Goal: Navigation & Orientation: Understand site structure

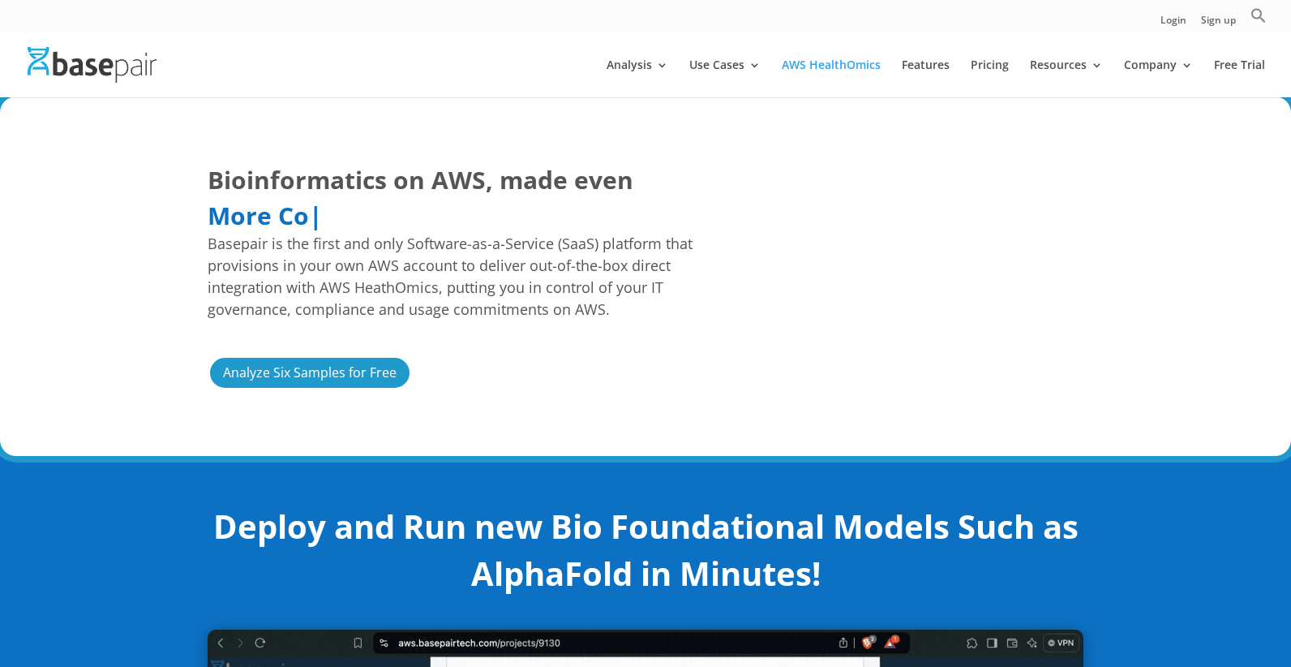
drag, startPoint x: 113, startPoint y: 67, endPoint x: -5, endPoint y: 195, distance: 174.5
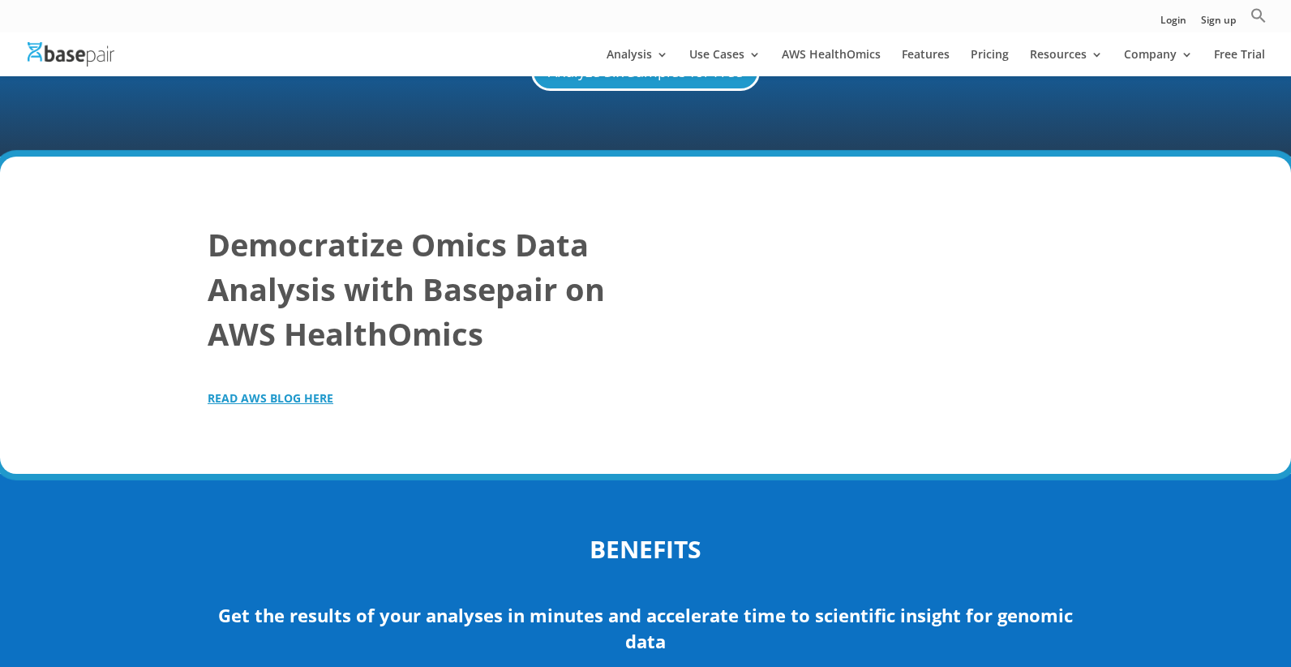
scroll to position [1856, 0]
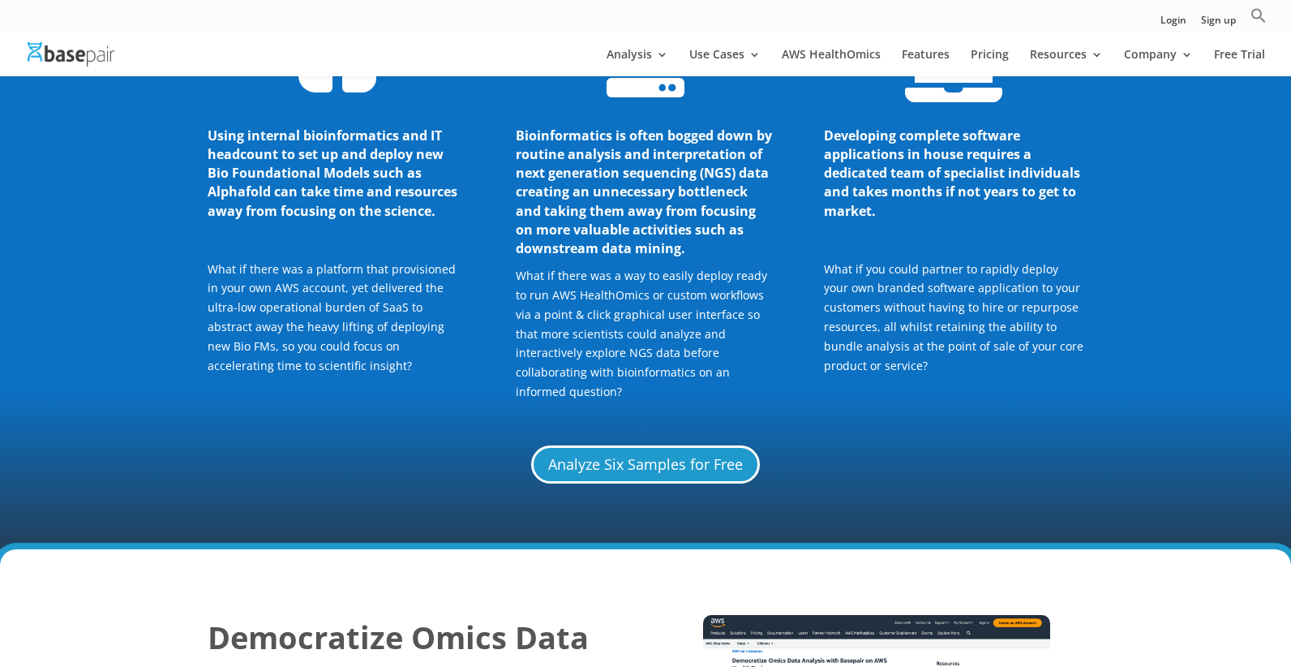
click at [88, 55] on img at bounding box center [71, 54] width 87 height 24
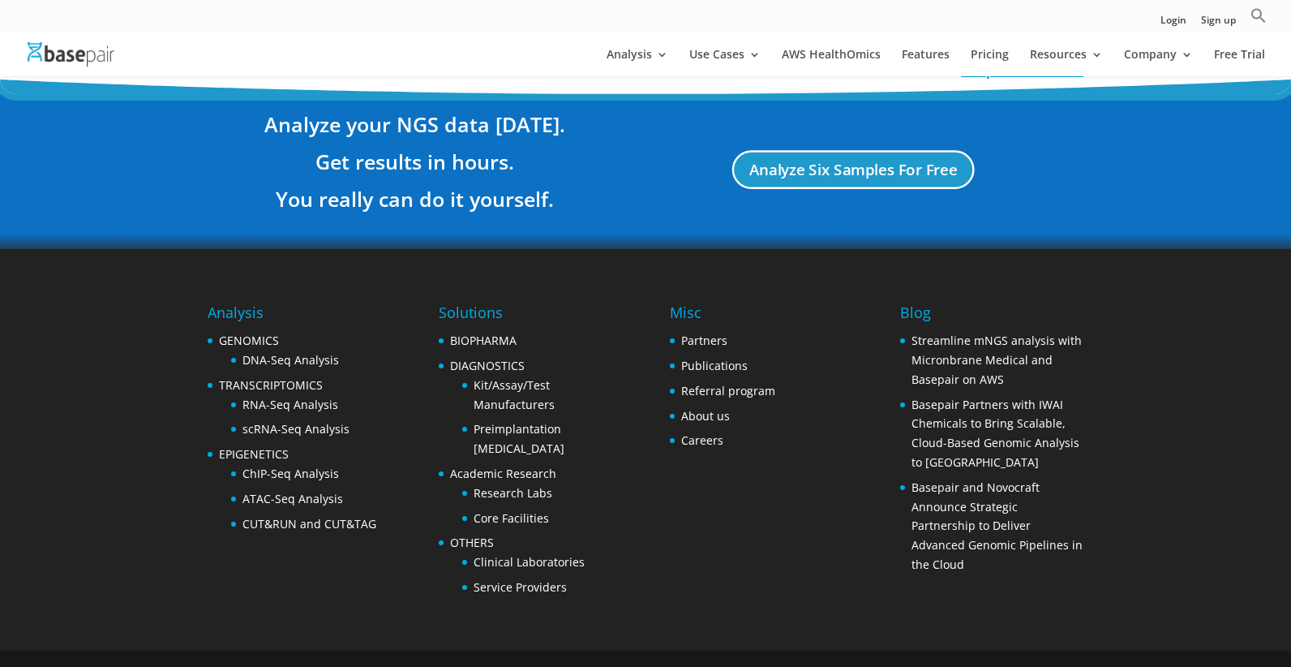
scroll to position [3047, 0]
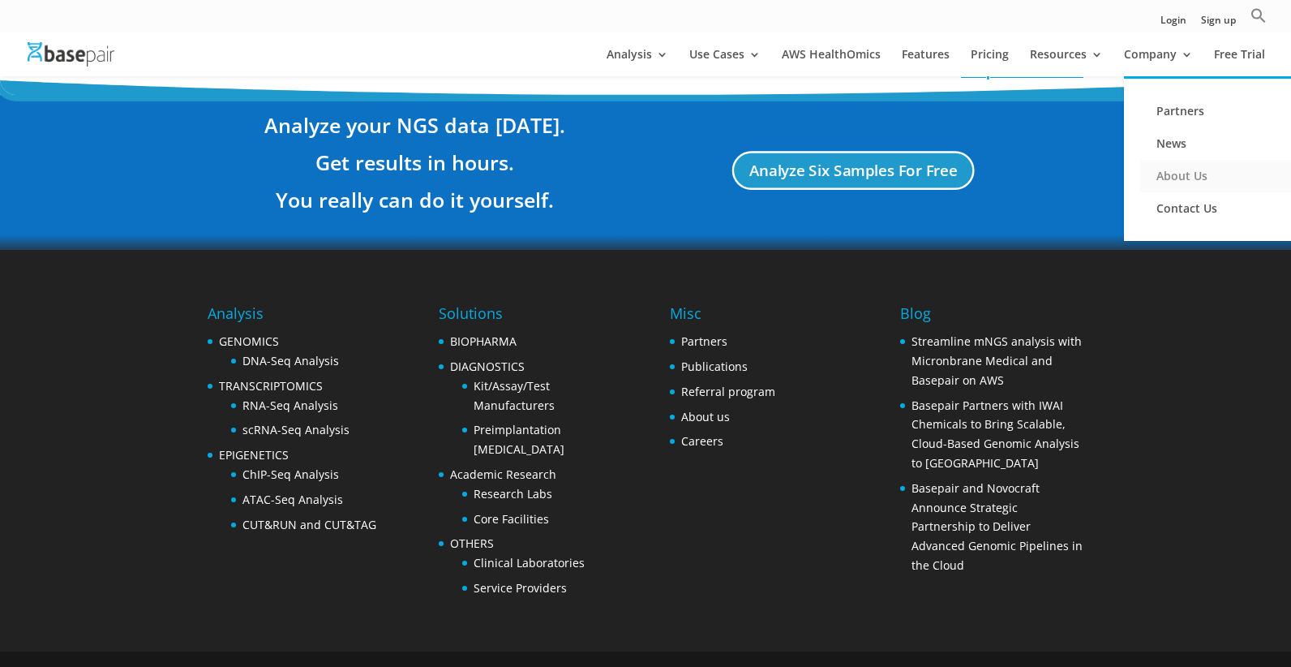
click at [1203, 173] on link "About Us" at bounding box center [1221, 176] width 162 height 32
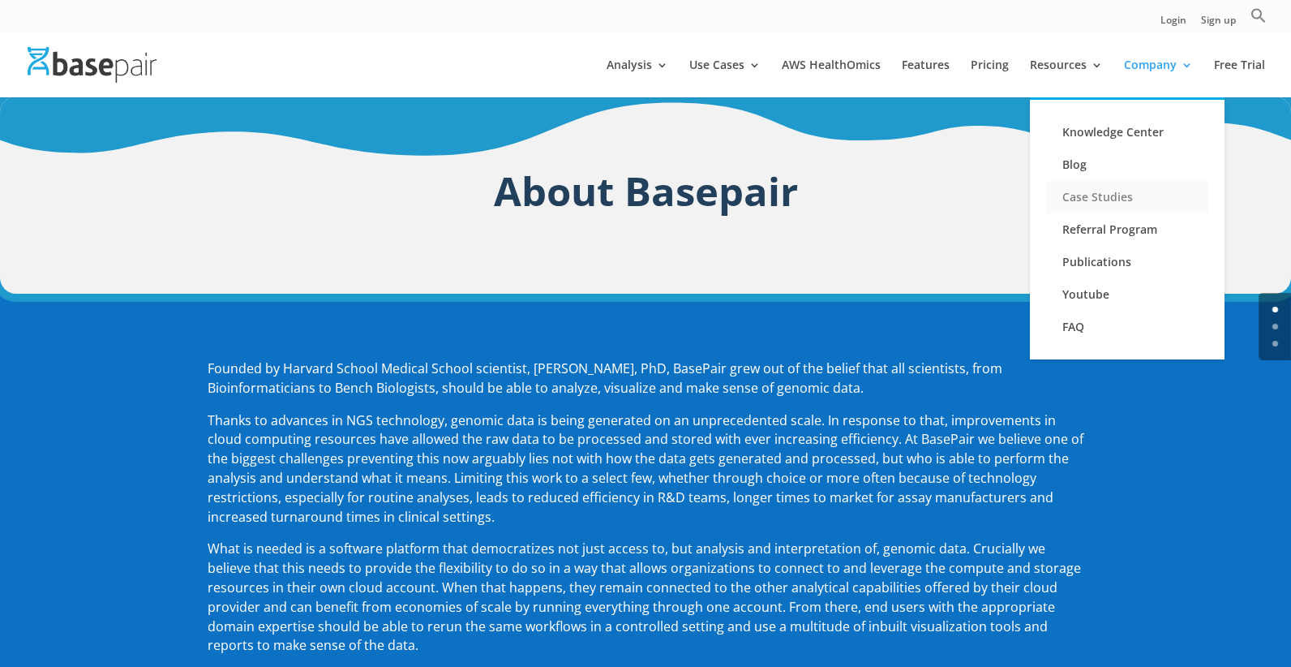
click at [1097, 195] on link "Case Studies" at bounding box center [1127, 197] width 162 height 32
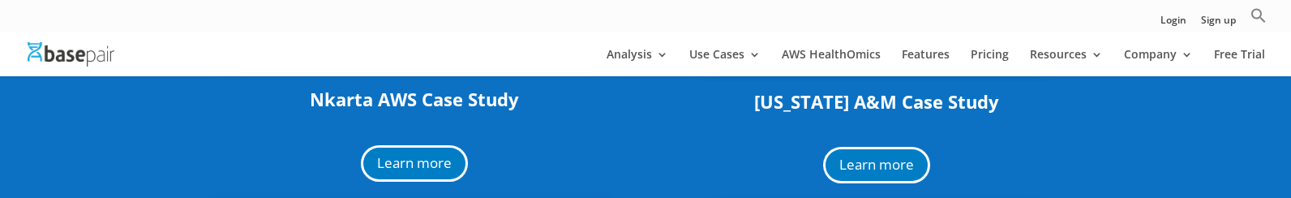
scroll to position [515, 0]
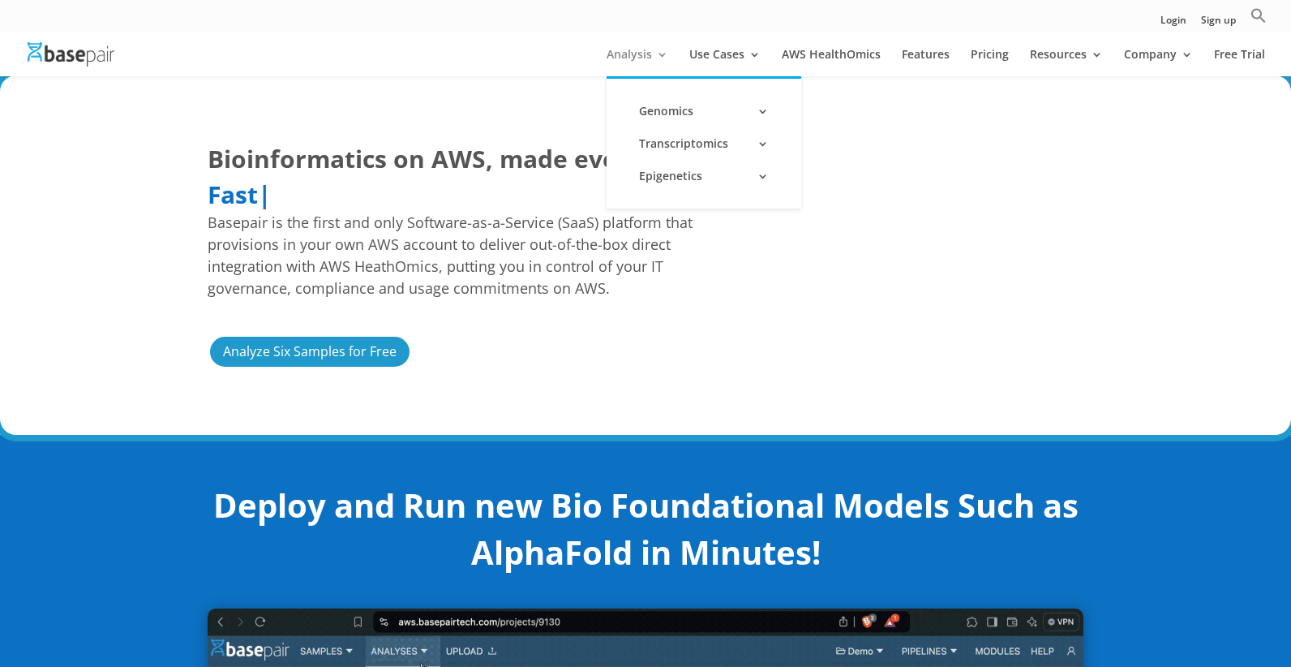
click at [648, 58] on link "Analysis" at bounding box center [638, 63] width 62 height 28
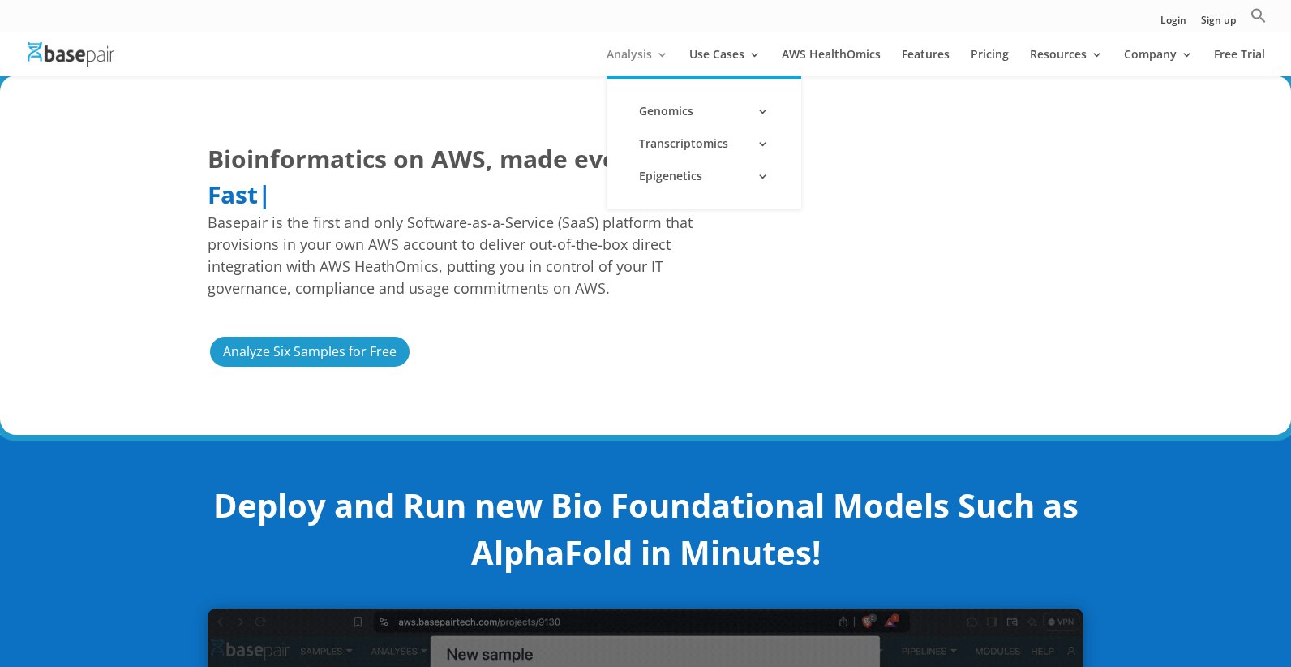
click at [660, 54] on link "Analysis" at bounding box center [638, 63] width 62 height 28
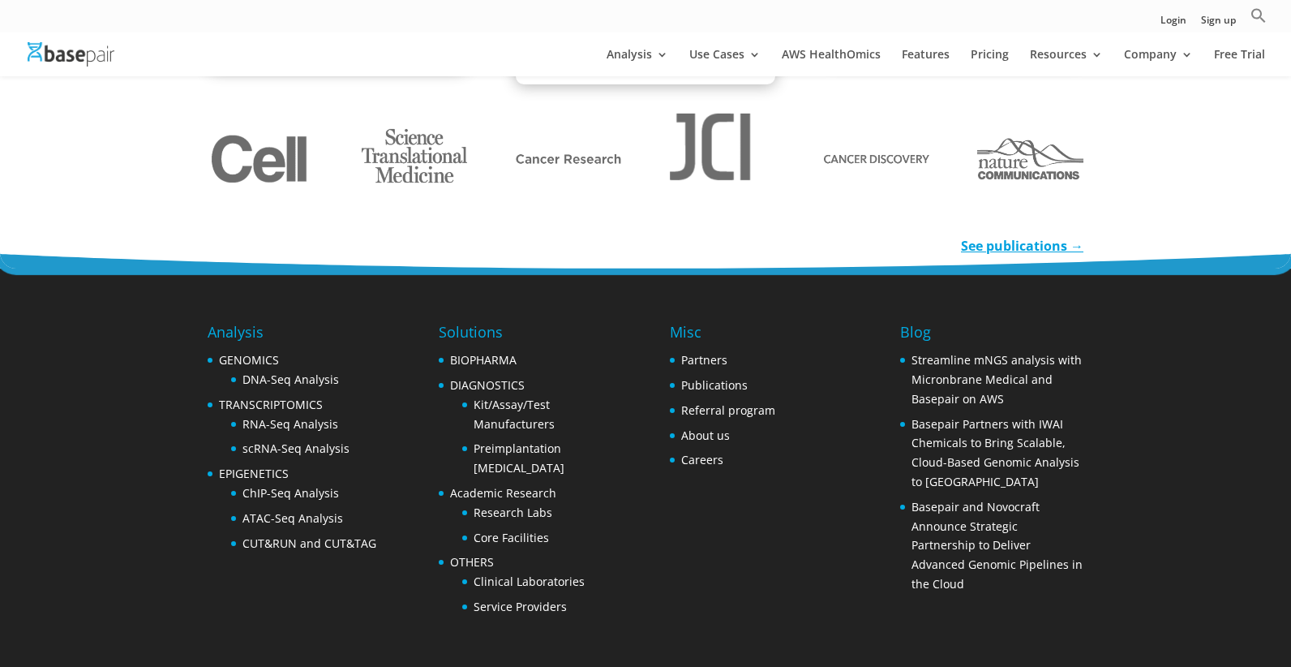
scroll to position [2152, 0]
